Goal: Transaction & Acquisition: Purchase product/service

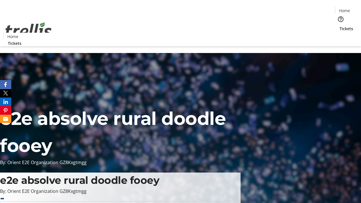
click at [339, 26] on span "Tickets" at bounding box center [346, 29] width 14 height 6
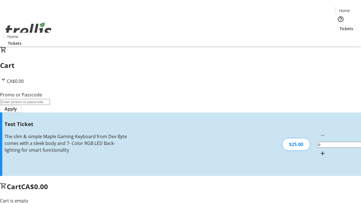
click at [319, 150] on mat-icon "Increment by one" at bounding box center [322, 153] width 7 height 7
type input "1"
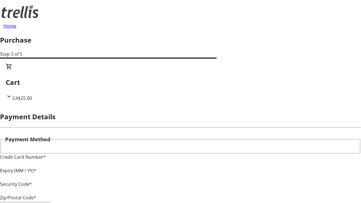
type input "V1Y 0C2"
